Goal: Obtain resource: Download file/media

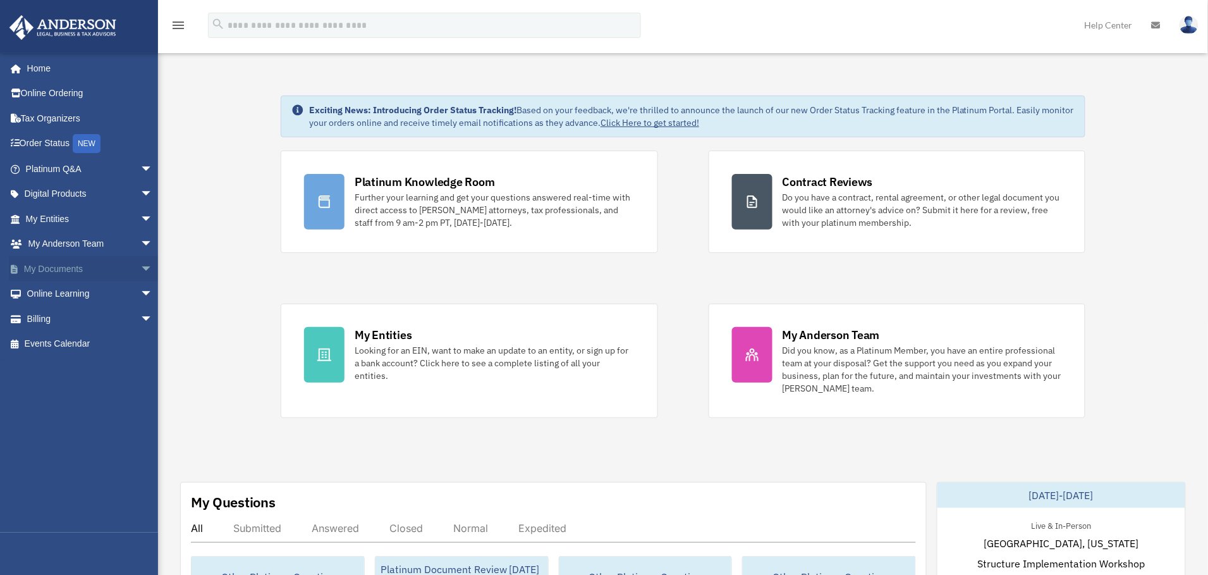
click at [140, 267] on span "arrow_drop_down" at bounding box center [152, 269] width 25 height 26
click at [89, 297] on link "Box" at bounding box center [95, 293] width 154 height 25
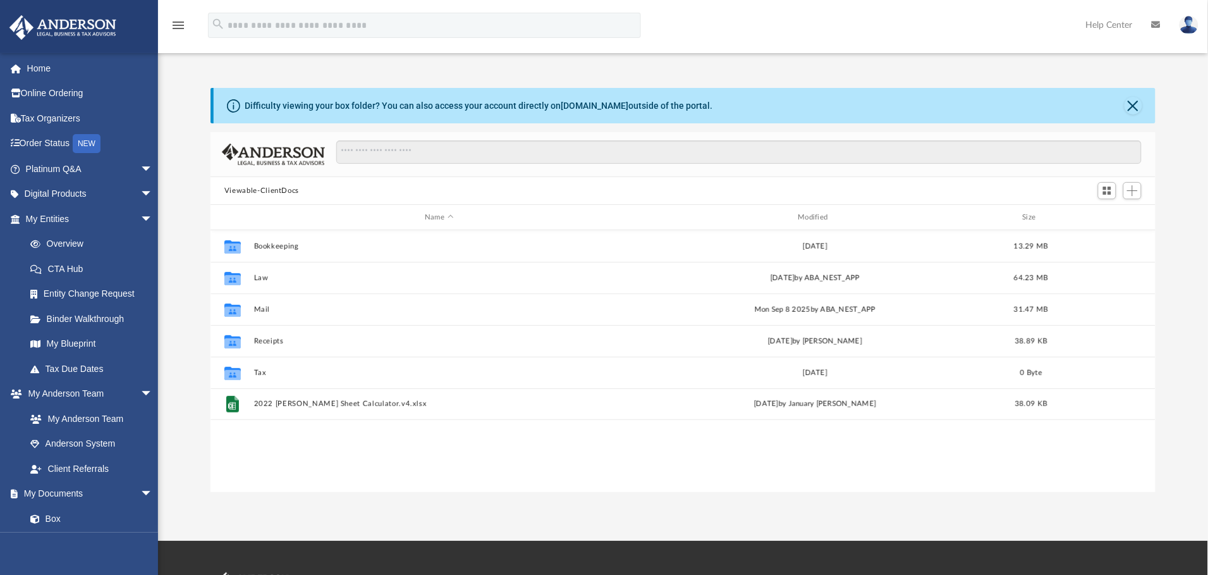
scroll to position [272, 931]
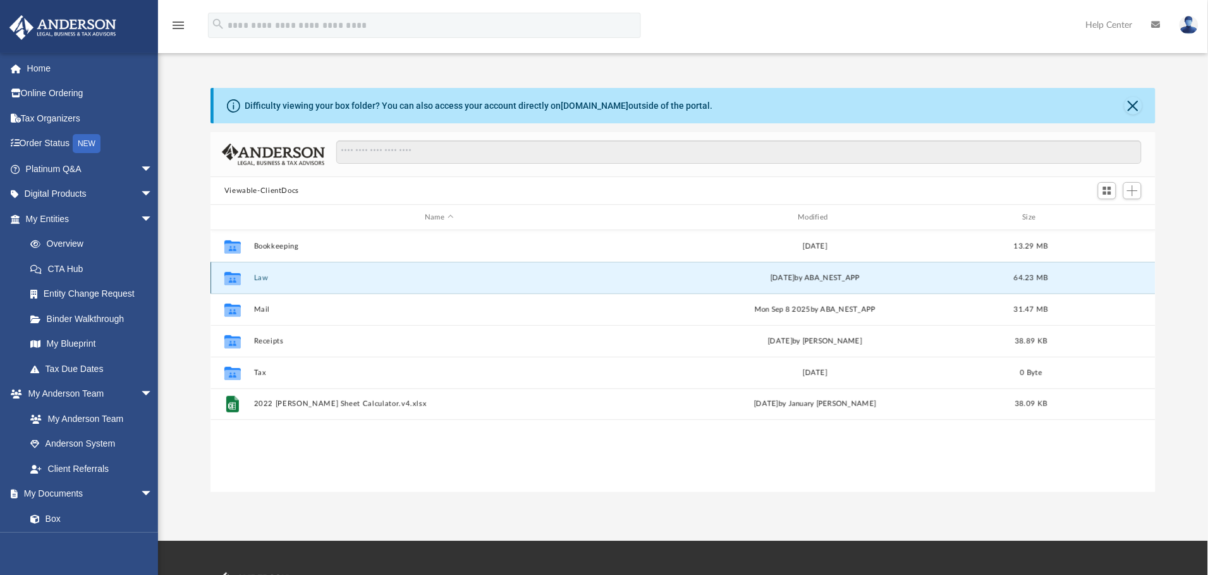
click at [255, 277] on button "Law" at bounding box center [439, 278] width 370 height 8
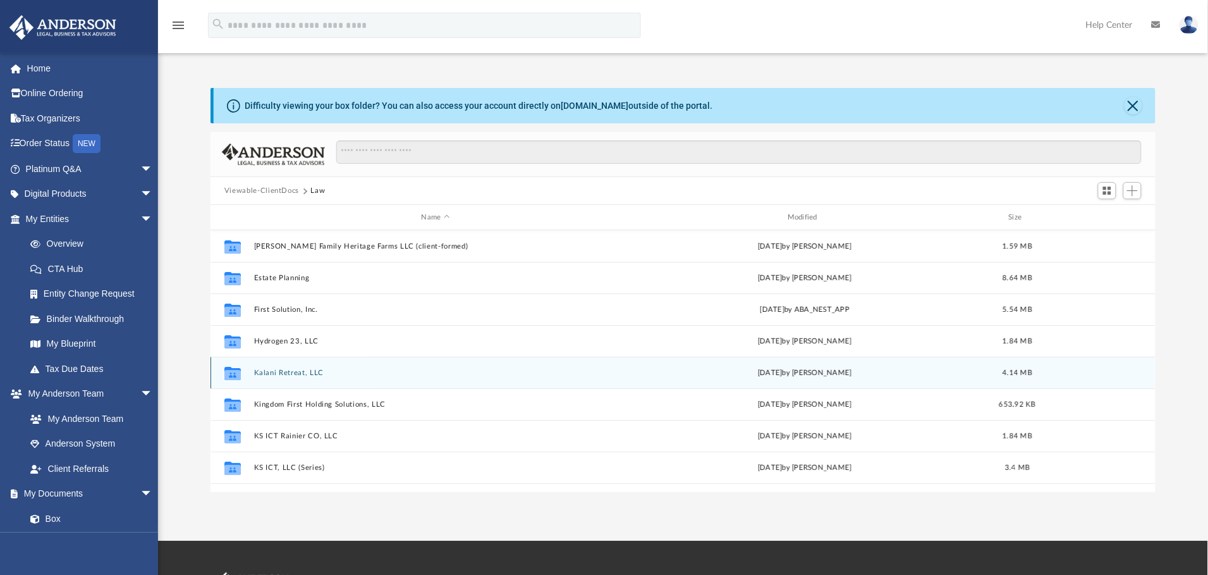
click at [286, 372] on button "Kalani Retreat, LLC" at bounding box center [436, 373] width 364 height 8
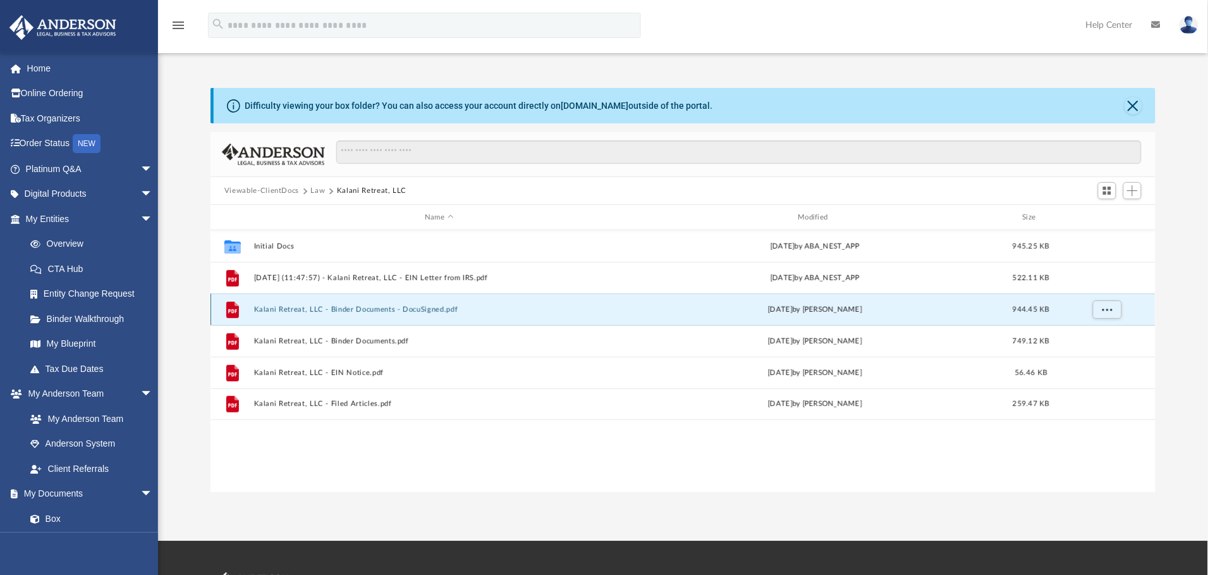
click at [291, 310] on button "Kalani Retreat, LLC - Binder Documents - DocuSigned.pdf" at bounding box center [439, 309] width 370 height 8
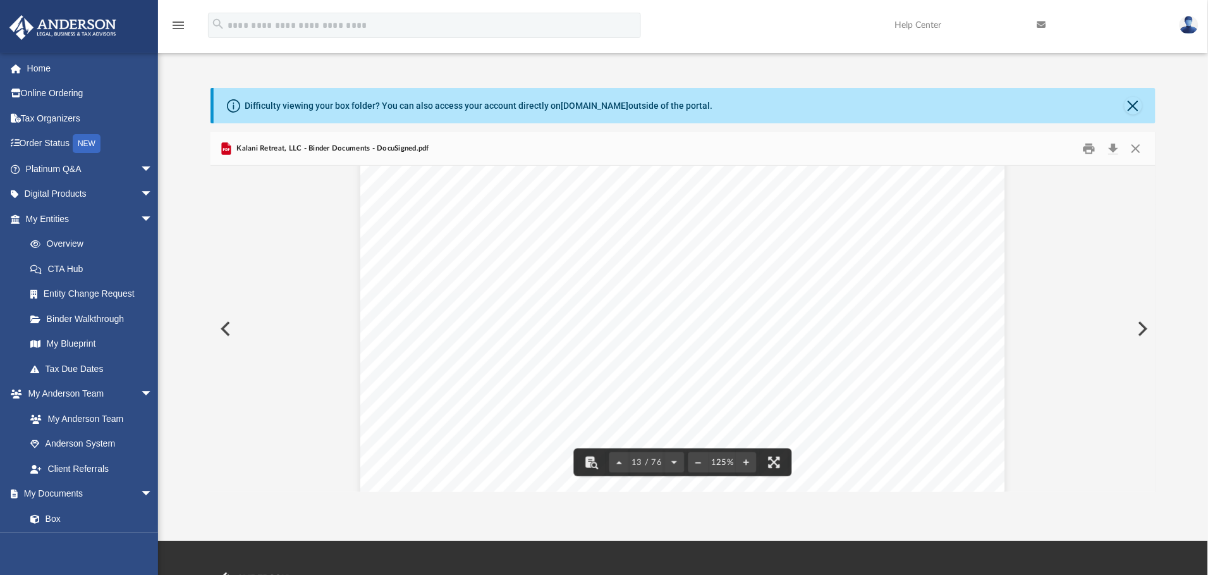
scroll to position [10432, 0]
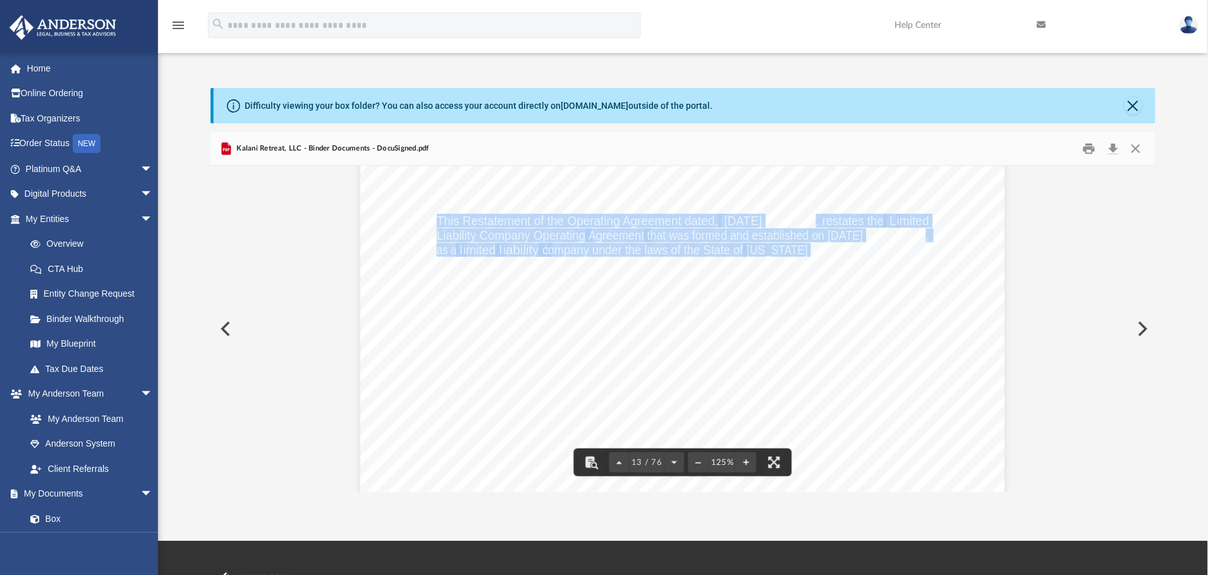
drag, startPoint x: 776, startPoint y: 247, endPoint x: 432, endPoint y: 220, distance: 345.0
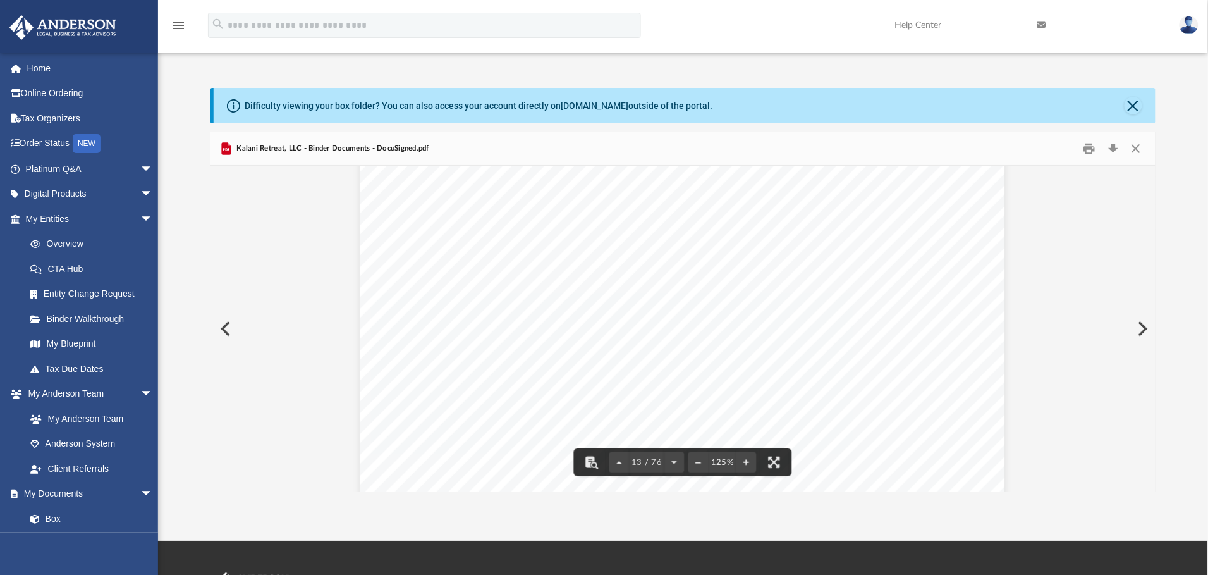
scroll to position [10527, 0]
click at [1144, 331] on button "Preview" at bounding box center [1142, 328] width 28 height 35
